Goal: Task Accomplishment & Management: Complete application form

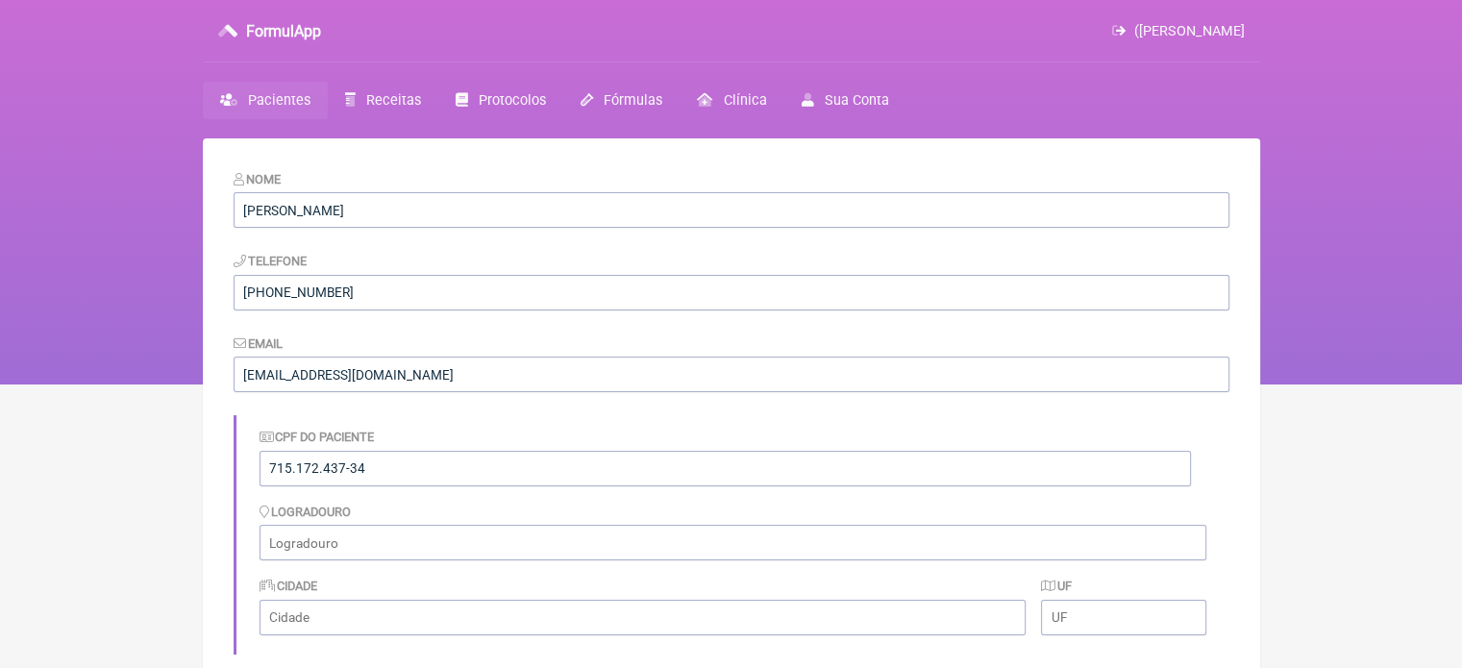
click at [242, 103] on link "Pacientes" at bounding box center [265, 100] width 125 height 37
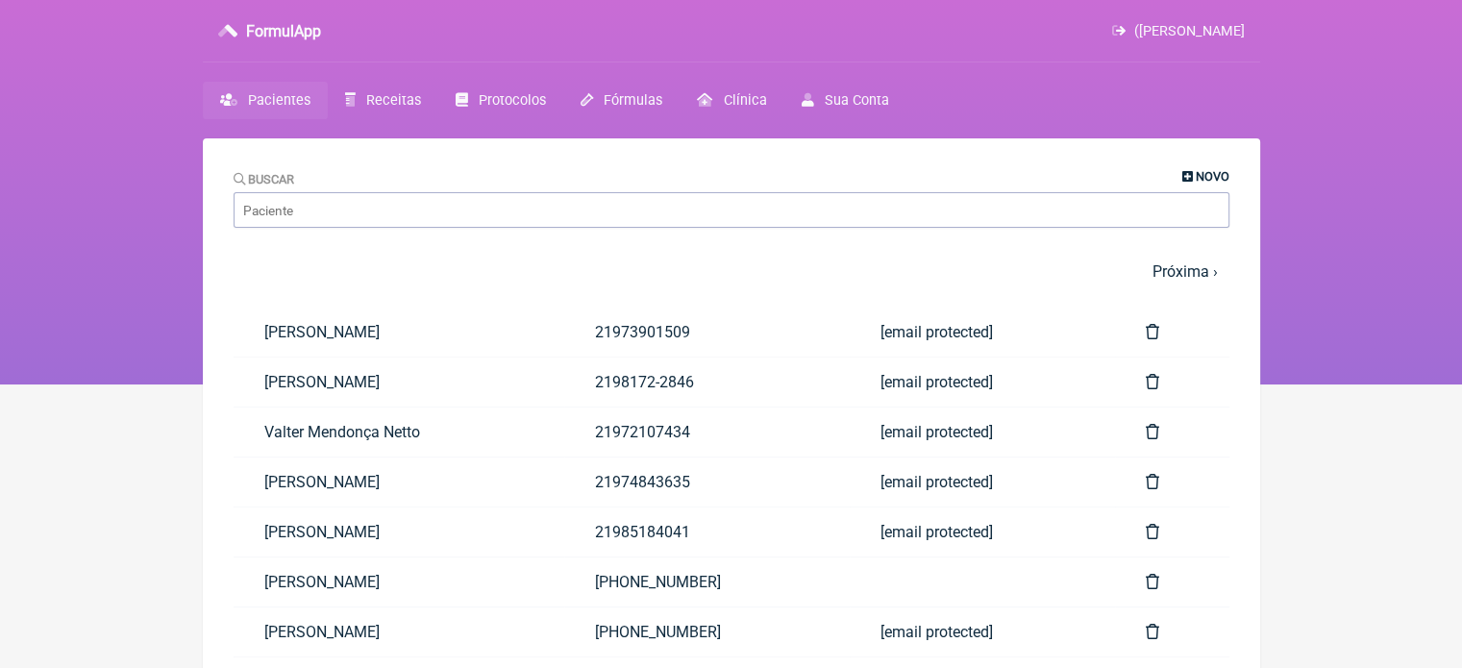
click at [1208, 174] on span "Novo" at bounding box center [1213, 176] width 34 height 14
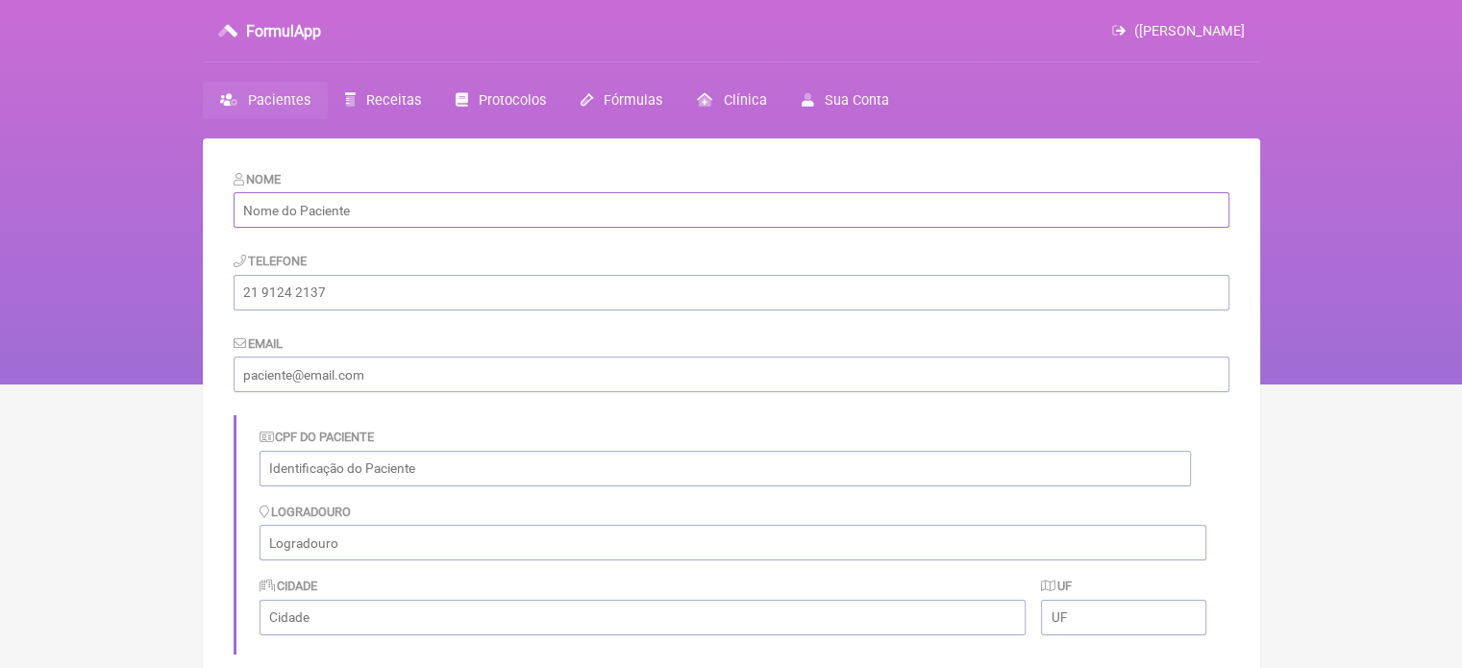
click at [602, 215] on input "text" at bounding box center [732, 210] width 996 height 36
paste input "[PERSON_NAME]"
type input "[PERSON_NAME]"
click at [519, 302] on input "tel" at bounding box center [732, 293] width 996 height 36
click at [382, 471] on input "text" at bounding box center [726, 469] width 932 height 36
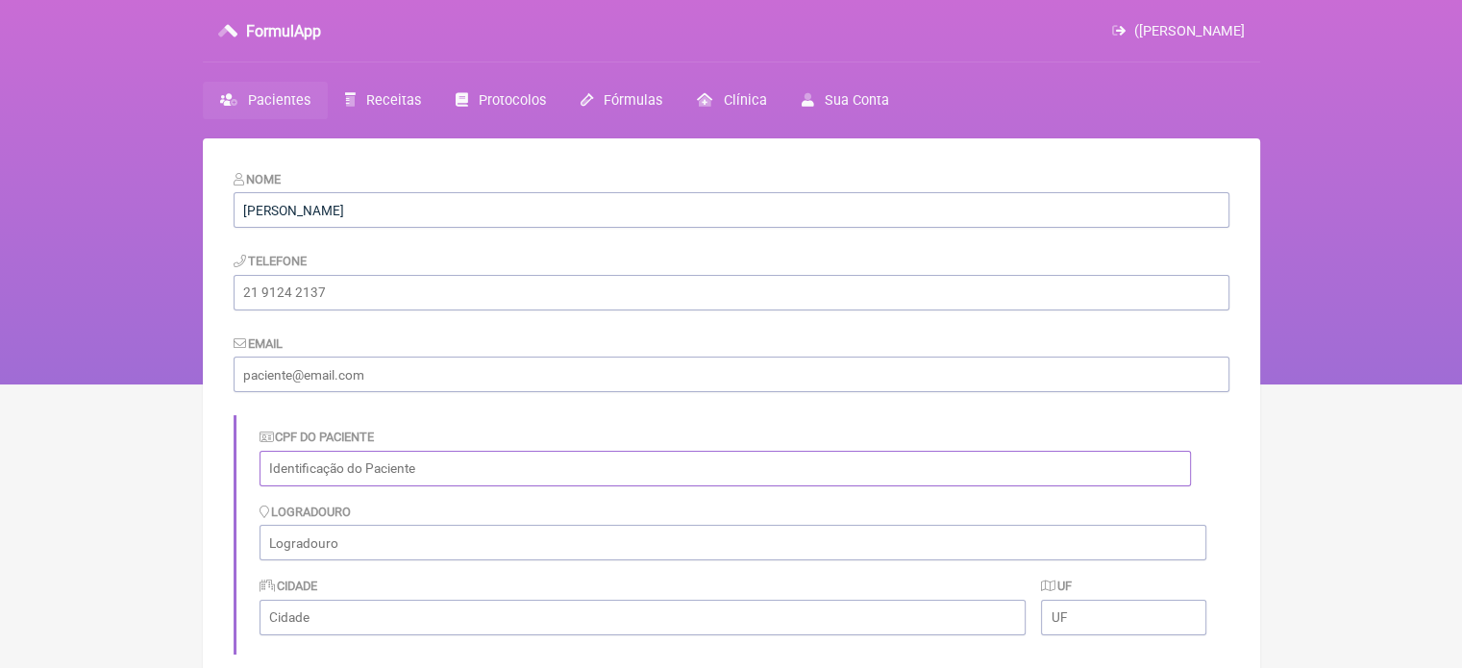
paste input "918.996.057-20"
type input "918.996.057-20"
click at [388, 303] on input "tel" at bounding box center [732, 293] width 996 height 36
paste input "21-96556-9750"
type input "21-96556-9750"
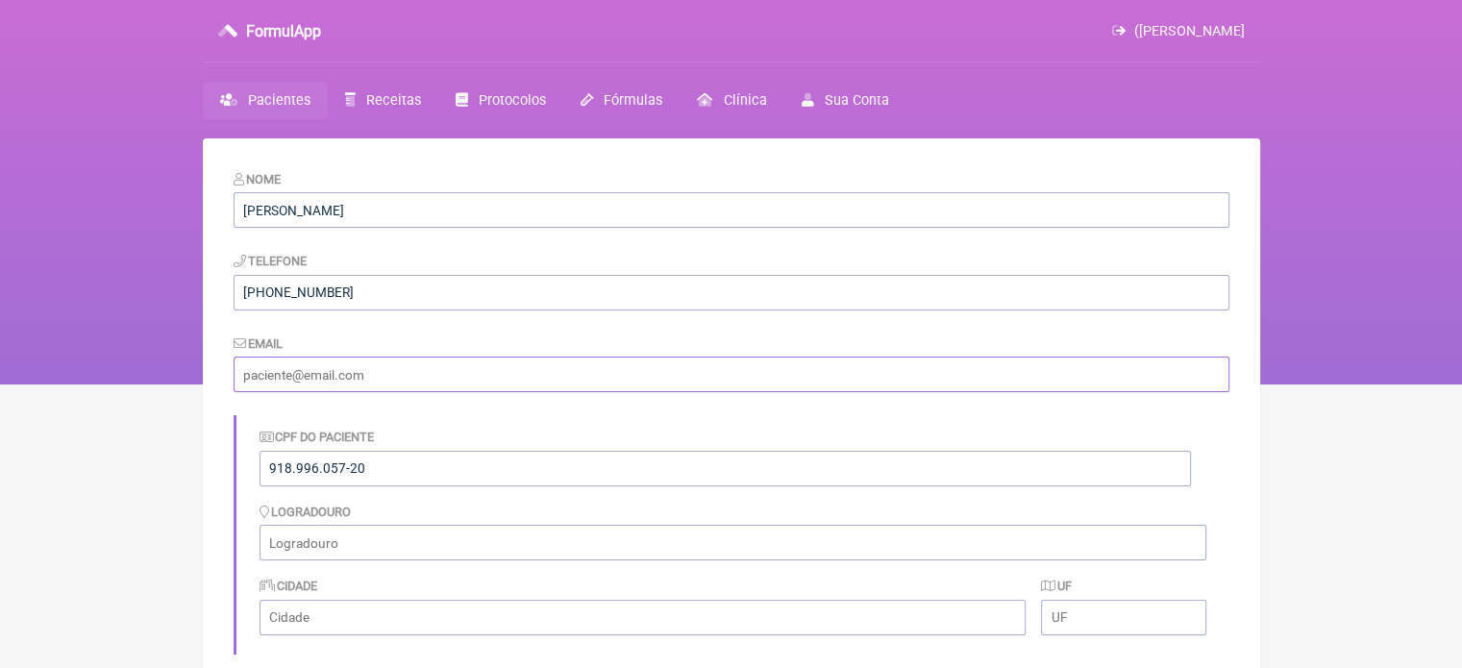
click at [497, 383] on input "email" at bounding box center [732, 375] width 996 height 36
paste input "robcarlosolivettisoares@gmail.com"
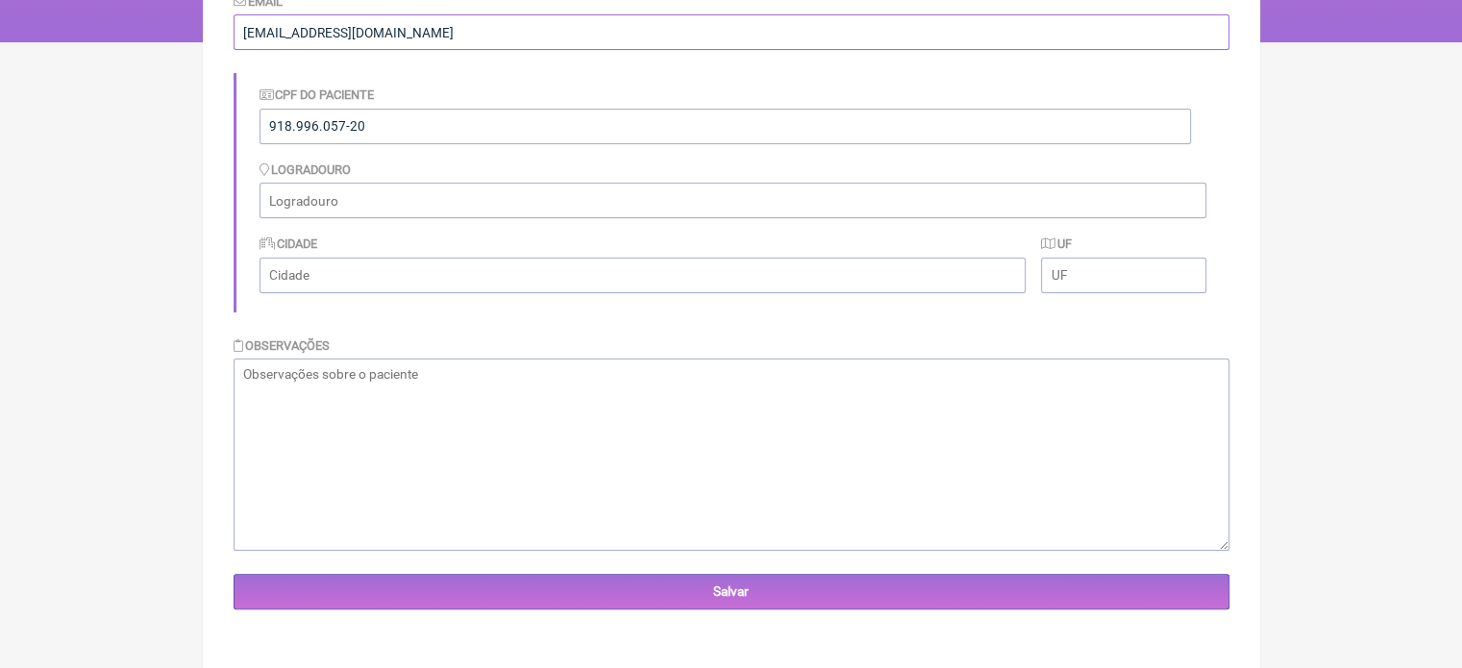
scroll to position [345, 0]
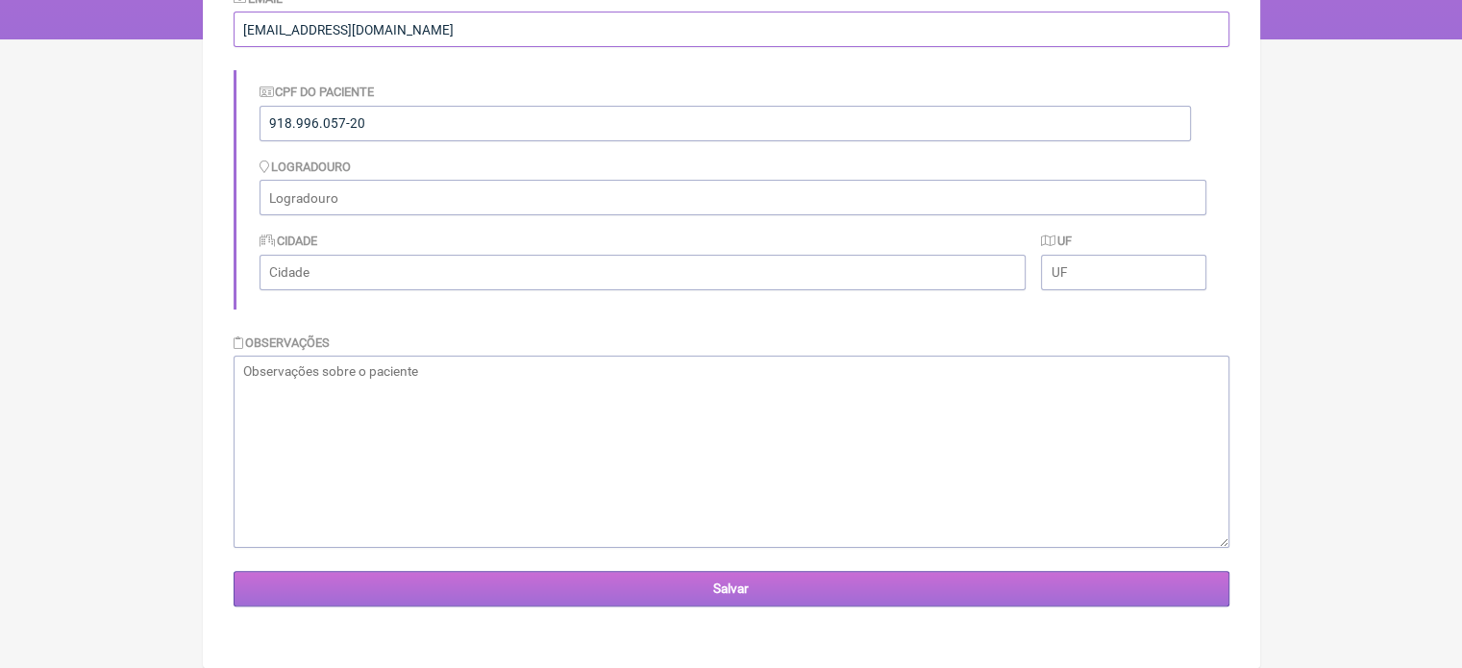
type input "robcarlosolivettisoares@gmail.com"
click at [740, 599] on input "Salvar" at bounding box center [732, 589] width 996 height 36
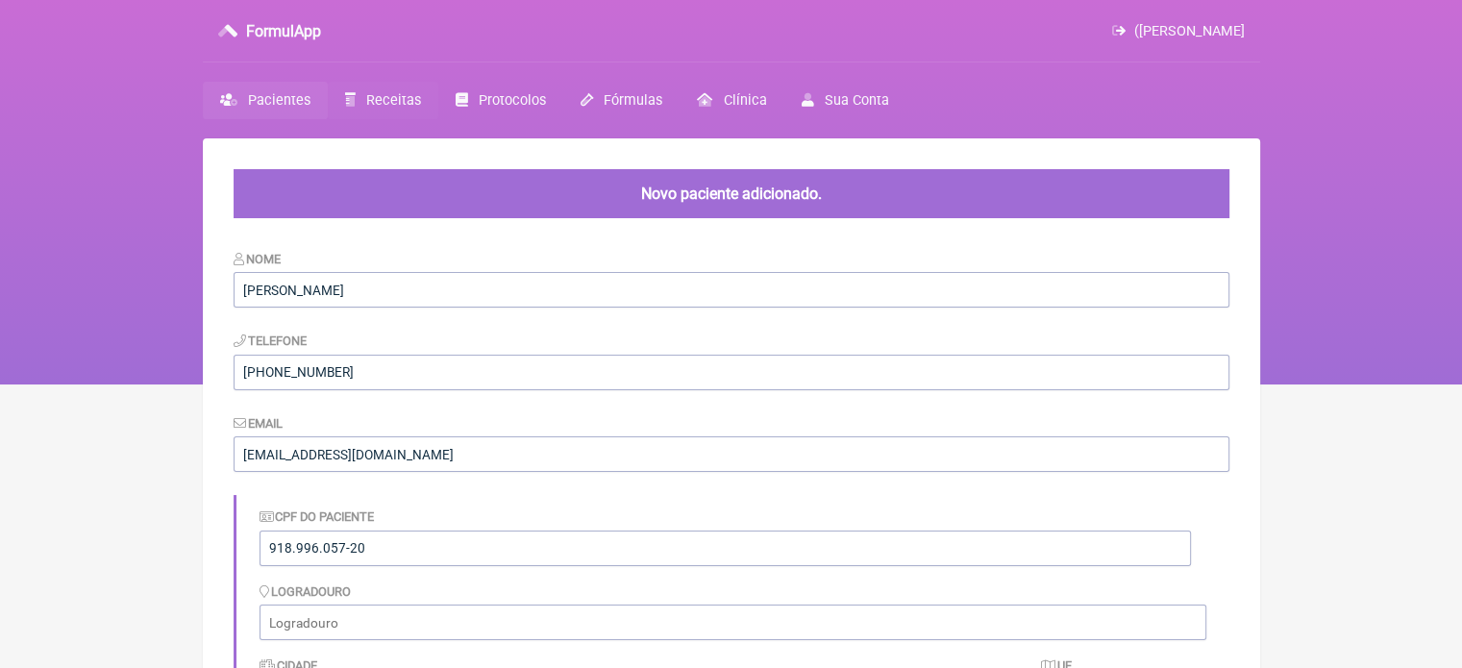
click at [385, 105] on span "Receitas" at bounding box center [393, 100] width 55 height 16
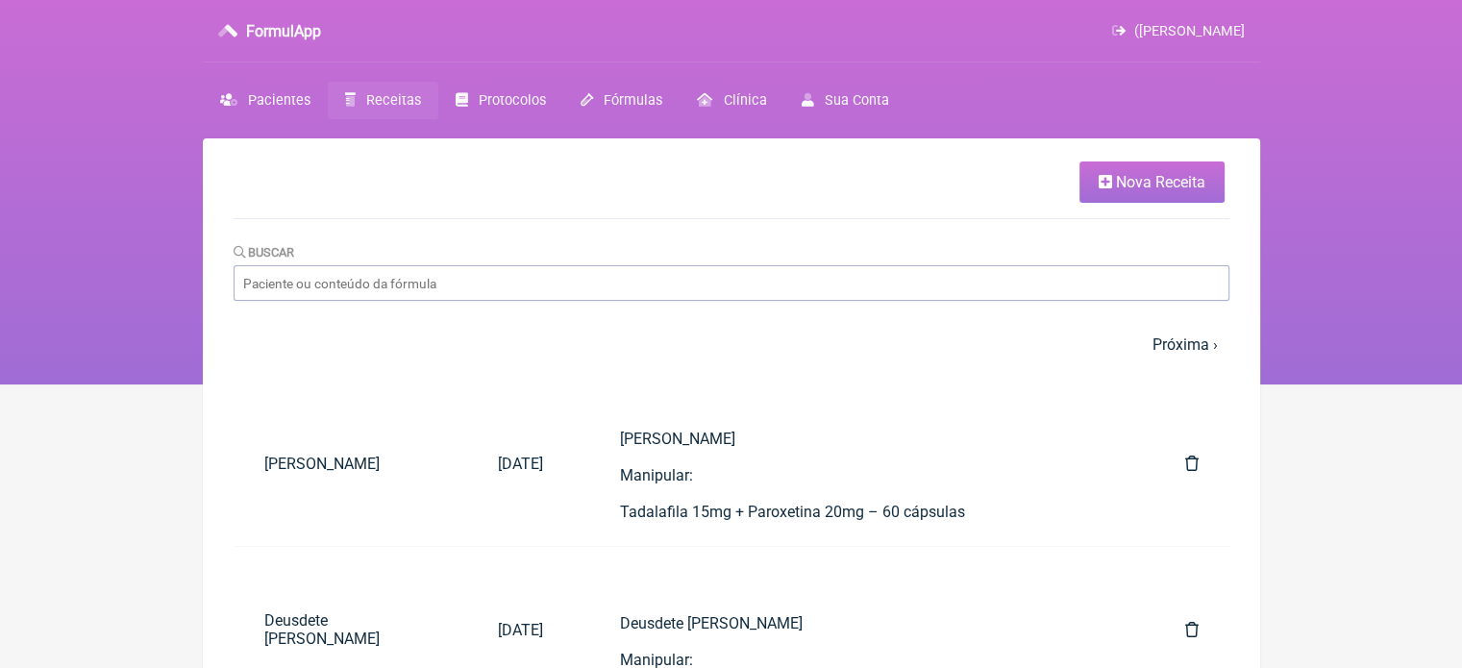
click at [1196, 184] on span "Nova Receita" at bounding box center [1160, 182] width 89 height 18
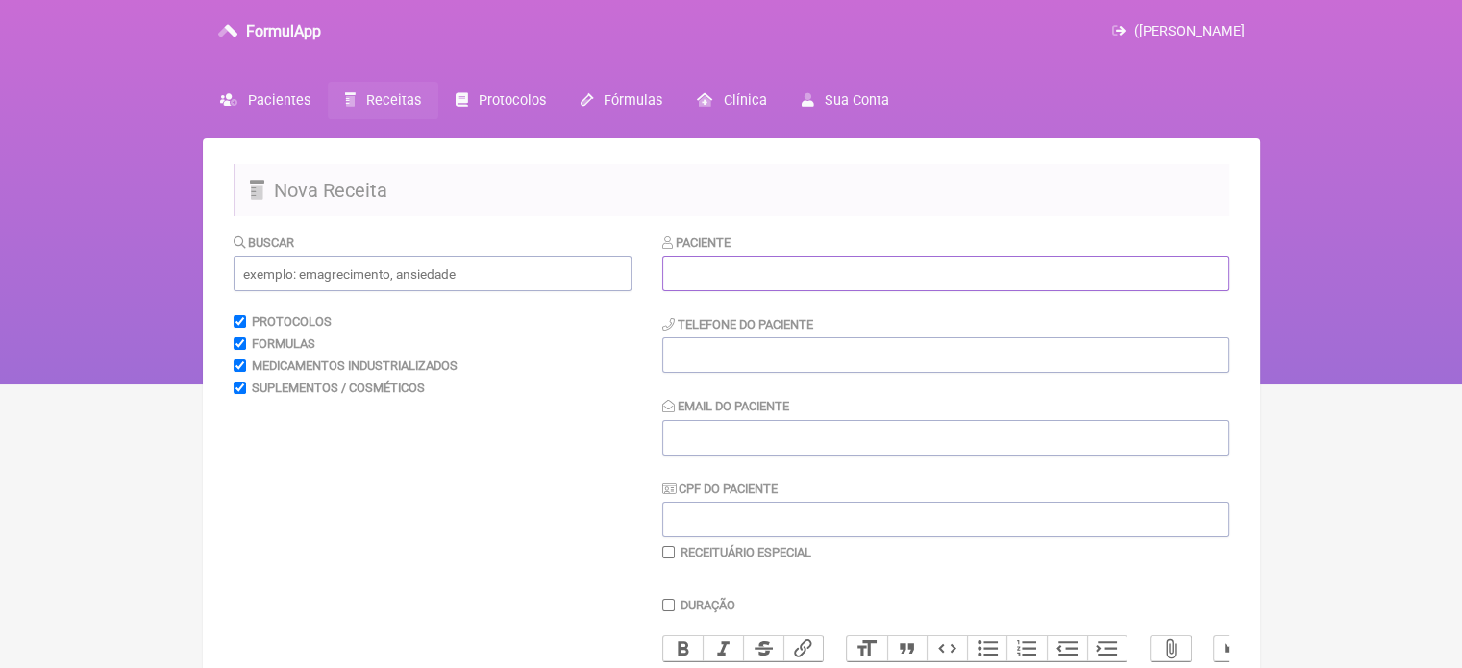
click at [882, 276] on input "text" at bounding box center [945, 274] width 567 height 36
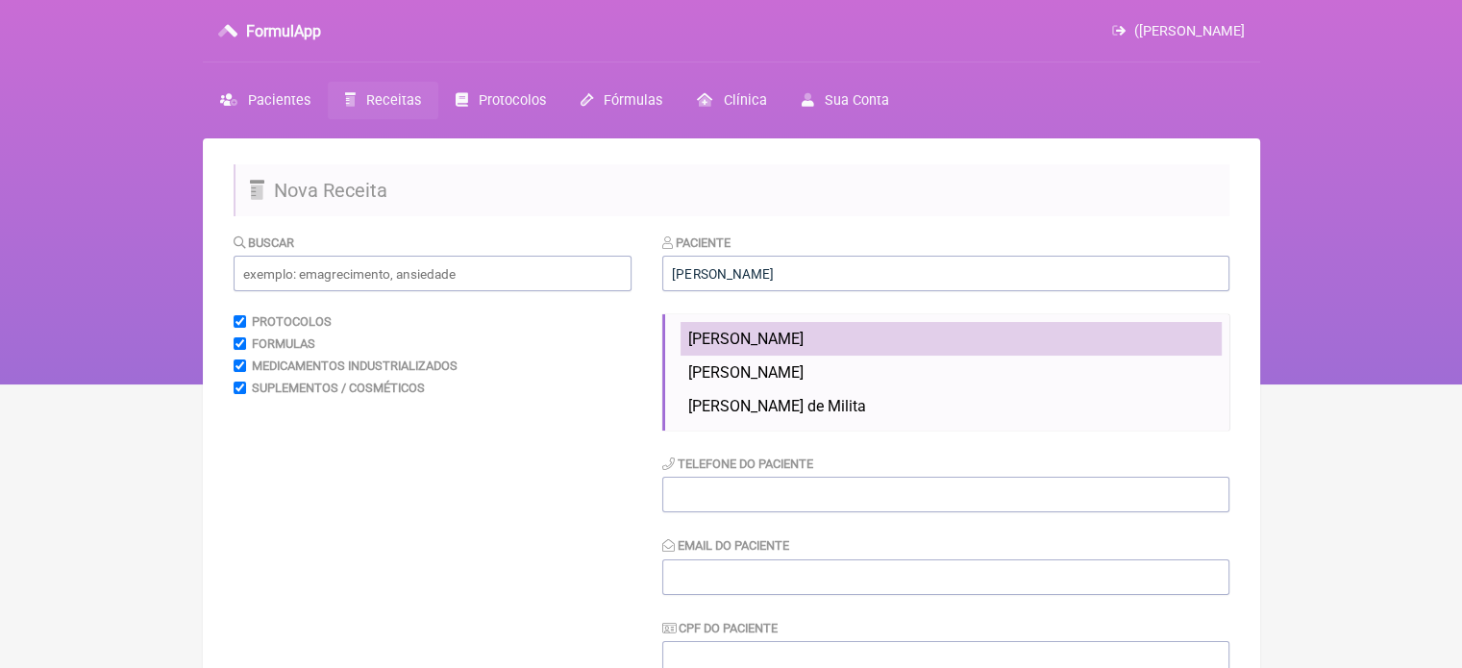
click at [804, 348] on span "[PERSON_NAME]" at bounding box center [745, 339] width 115 height 18
type input "[PERSON_NAME]"
type input "21-96556-9750"
type input "robcarlosolivettisoares@gmail.com"
type input "918.996.057-20"
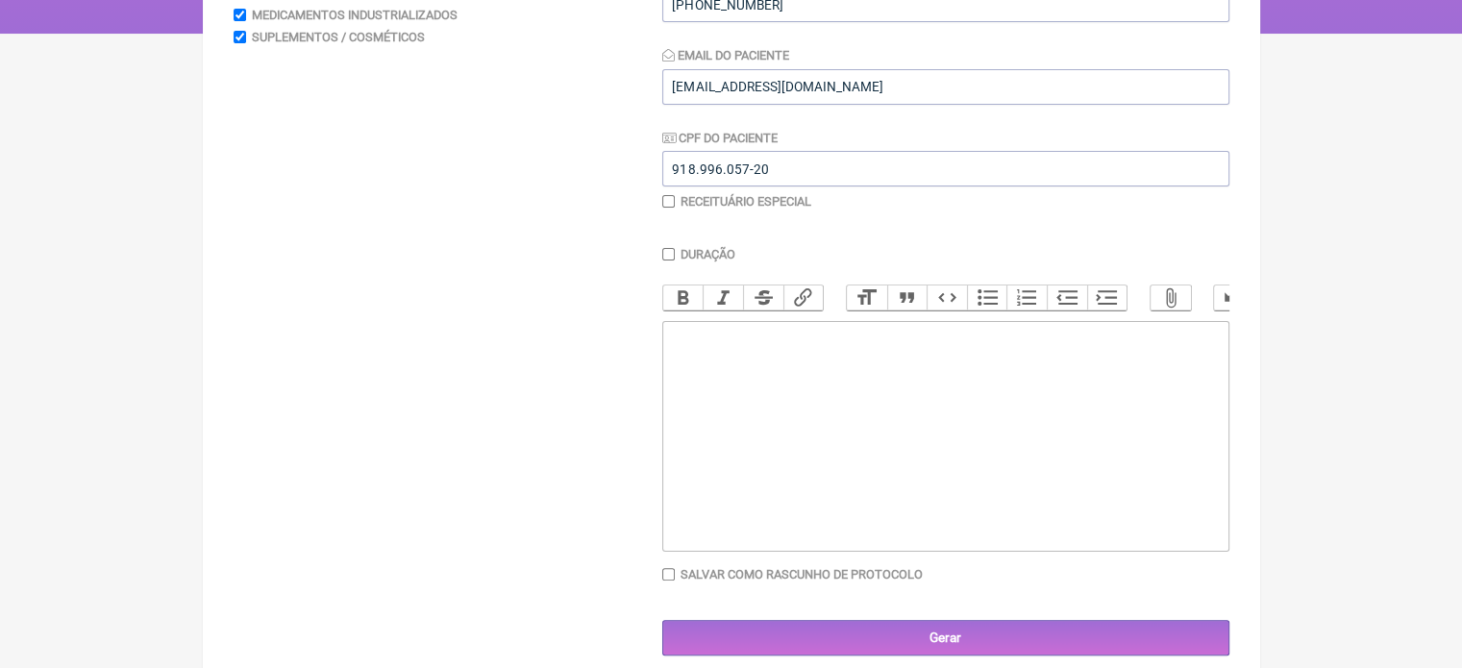
scroll to position [384, 0]
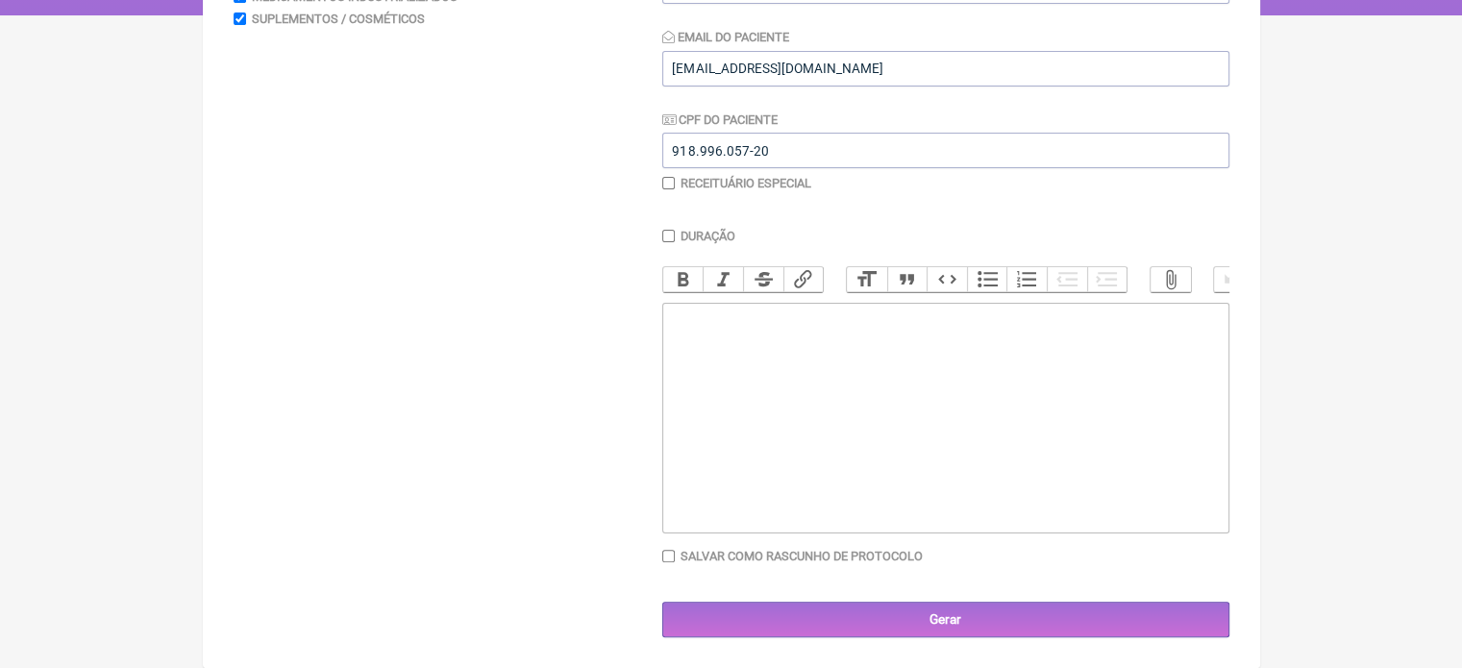
click at [828, 355] on trix-editor at bounding box center [945, 418] width 567 height 231
paste trix-editor "<div>Roberto Carlos Olivetti Soares da Silva</div><div>&nbsp;</div><div>Manipul…"
type trix-editor "<div>Roberto Carlos Olivetti Soares da Silva</div><div>&nbsp;</div><div>Manipul…"
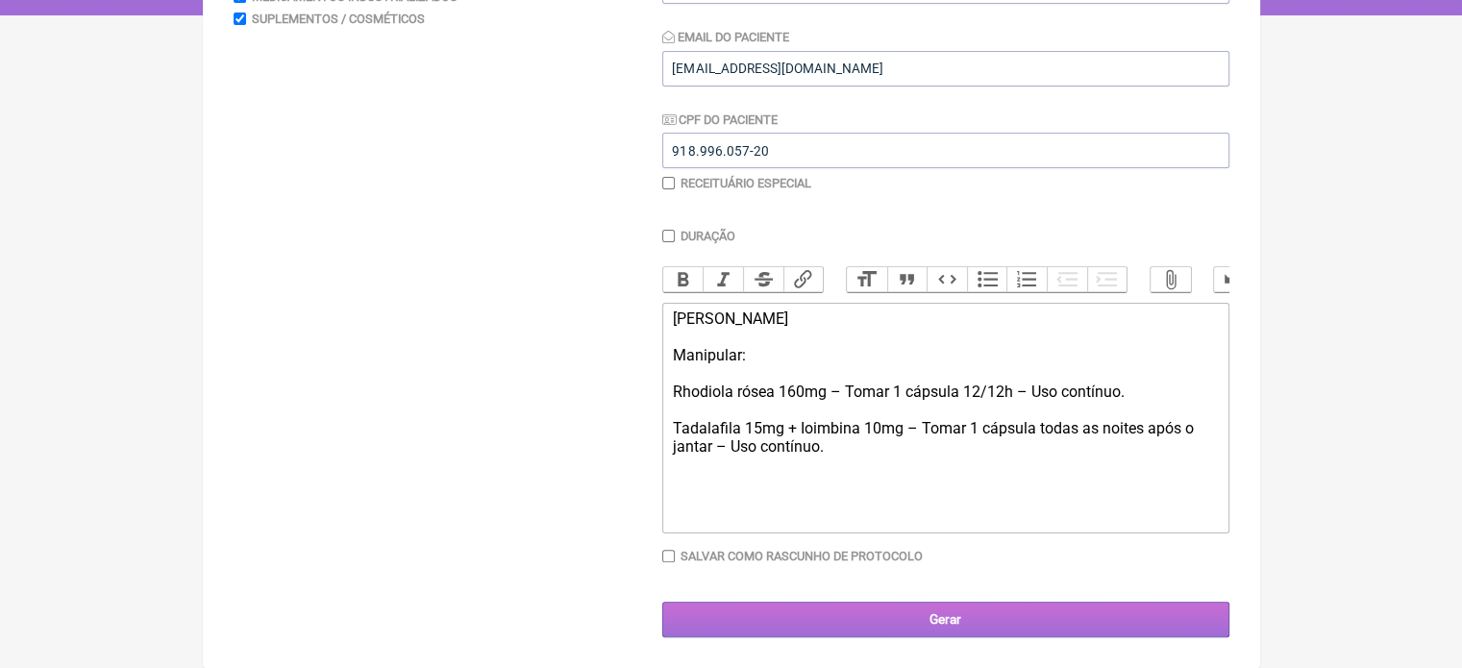
click at [962, 619] on input "Gerar" at bounding box center [945, 620] width 567 height 36
